Goal: Information Seeking & Learning: Compare options

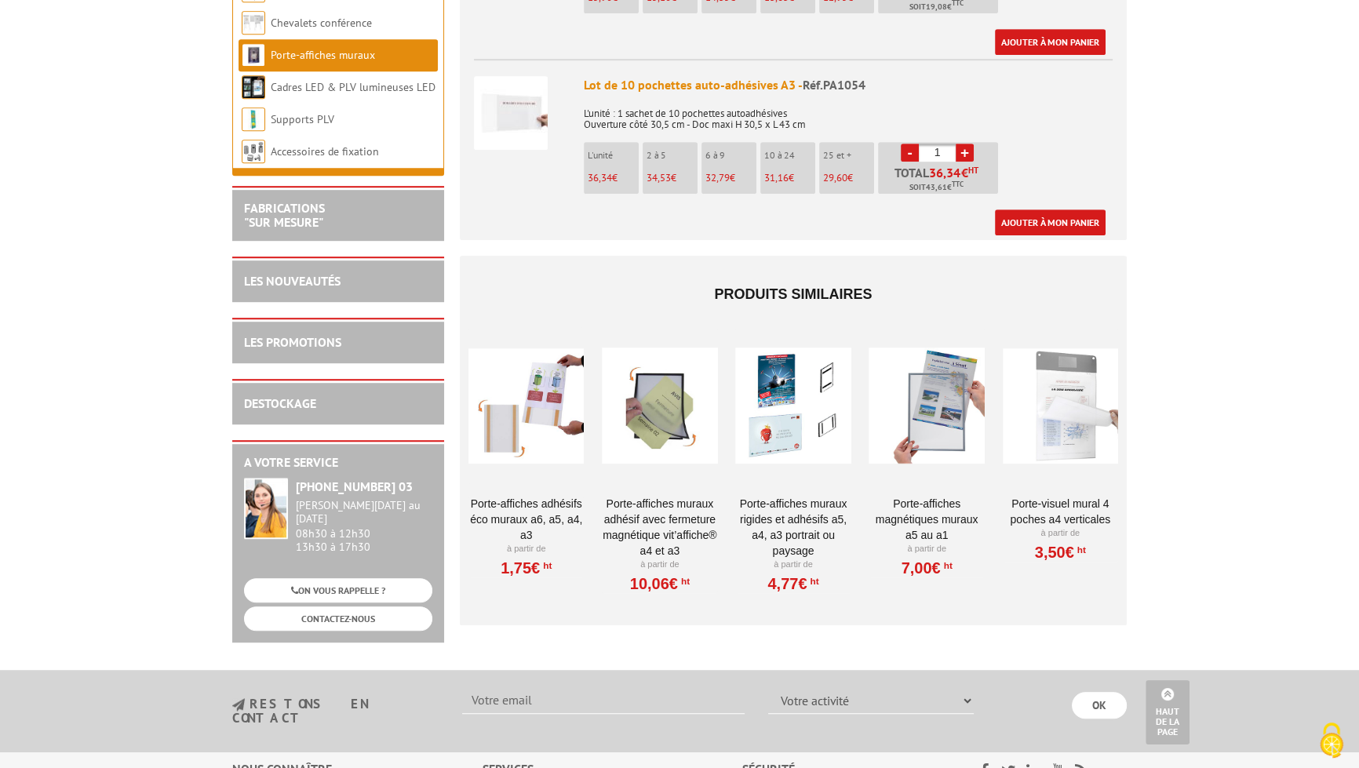
scroll to position [1141, 0]
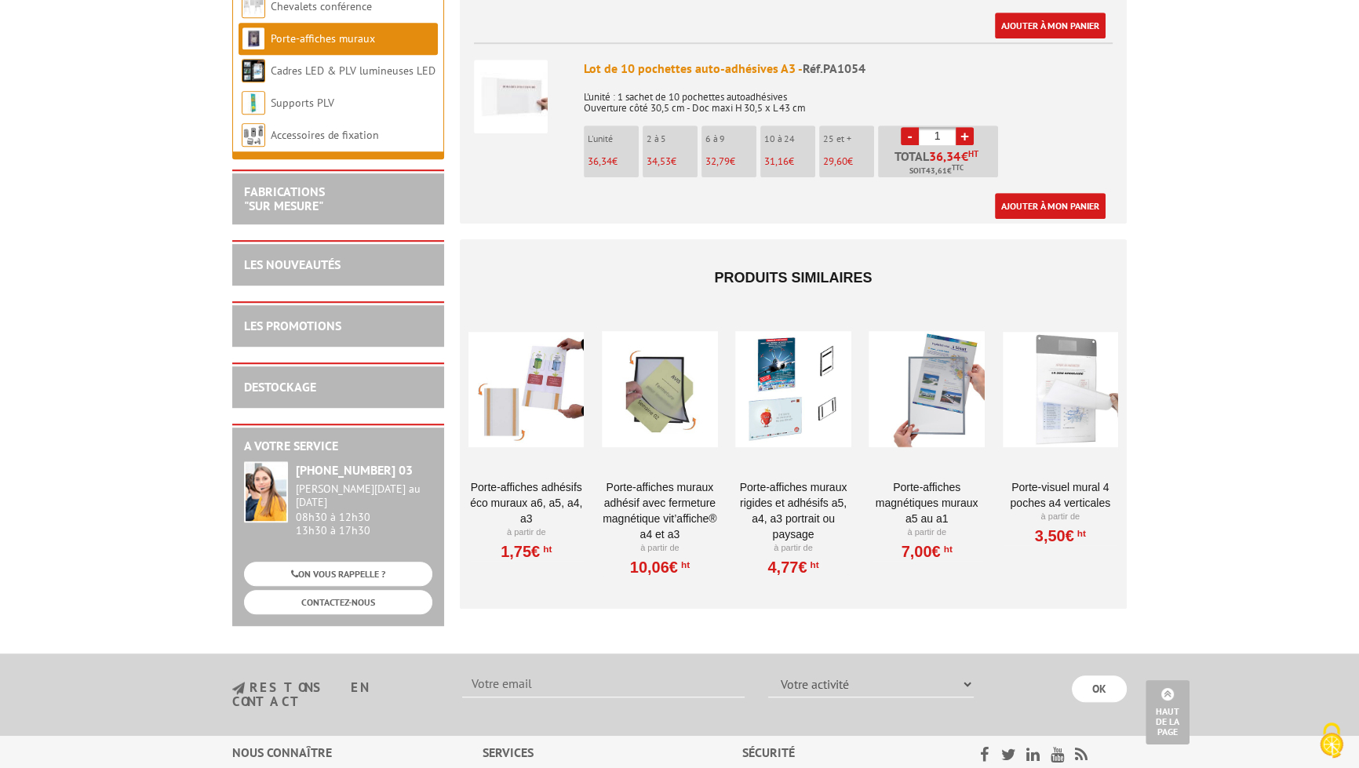
click at [539, 352] on div at bounding box center [525, 389] width 115 height 157
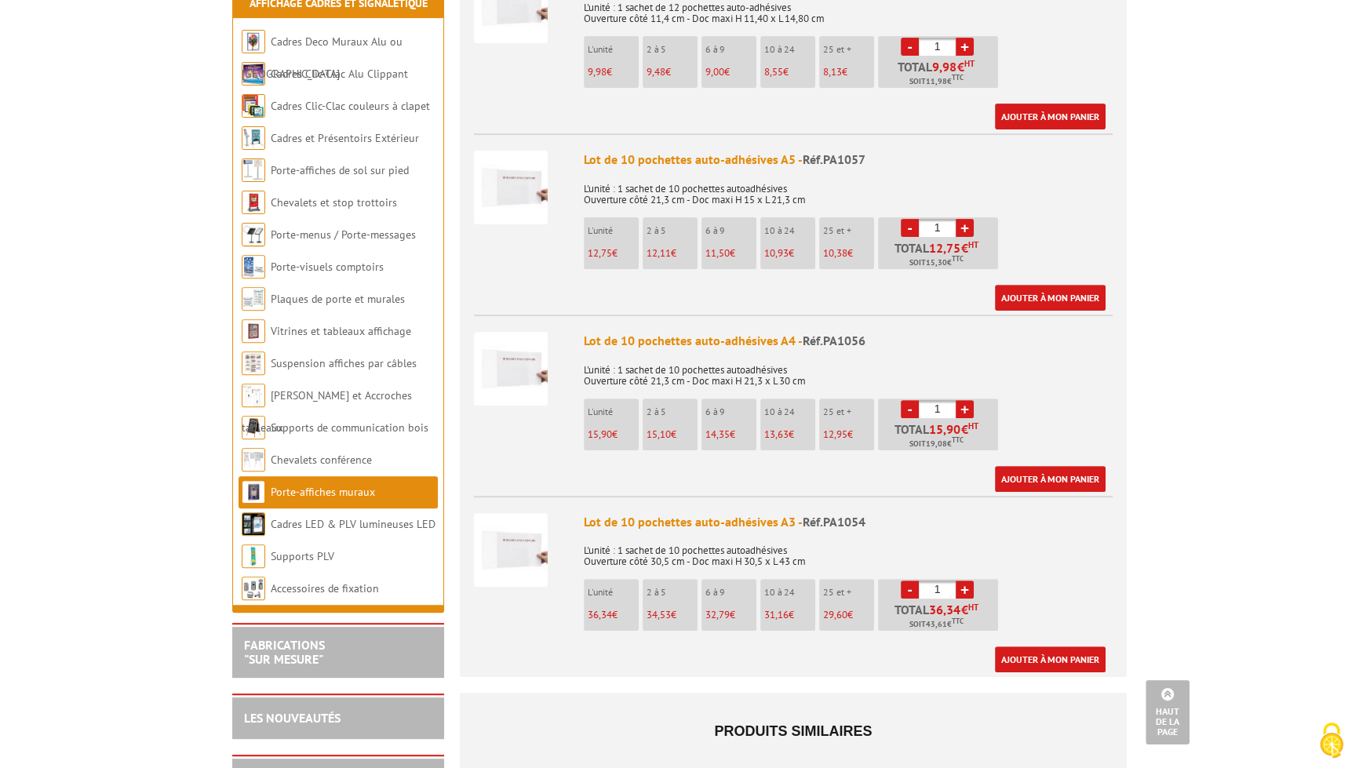
scroll to position [713, 0]
